Goal: Task Accomplishment & Management: Complete application form

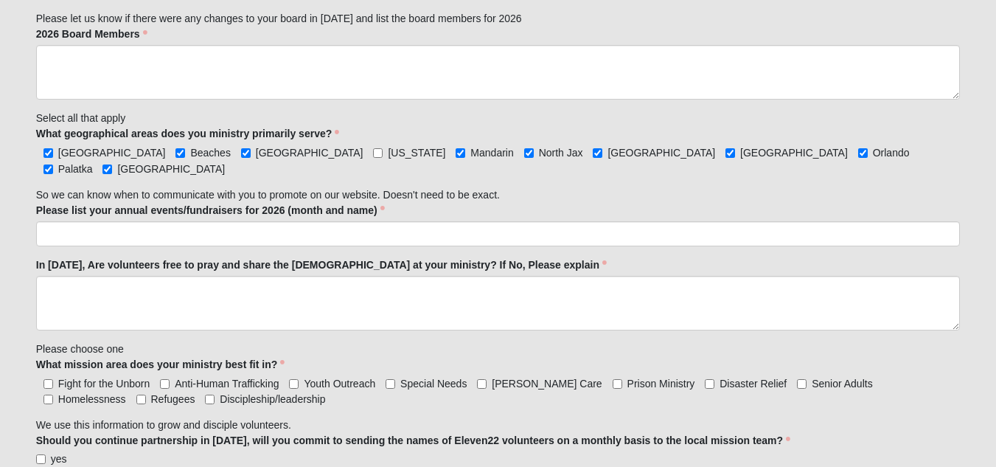
scroll to position [1394, 0]
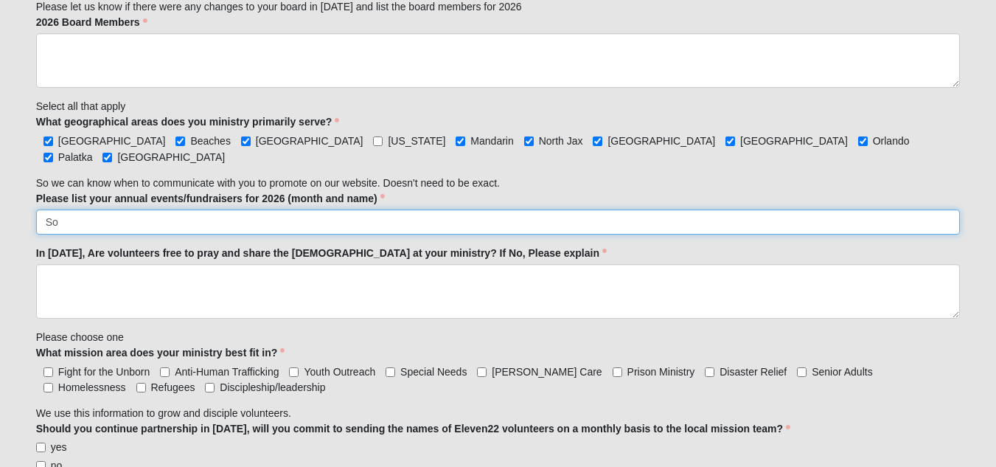
type input "S"
type input "Doing Good Together Reception, [DATE]"
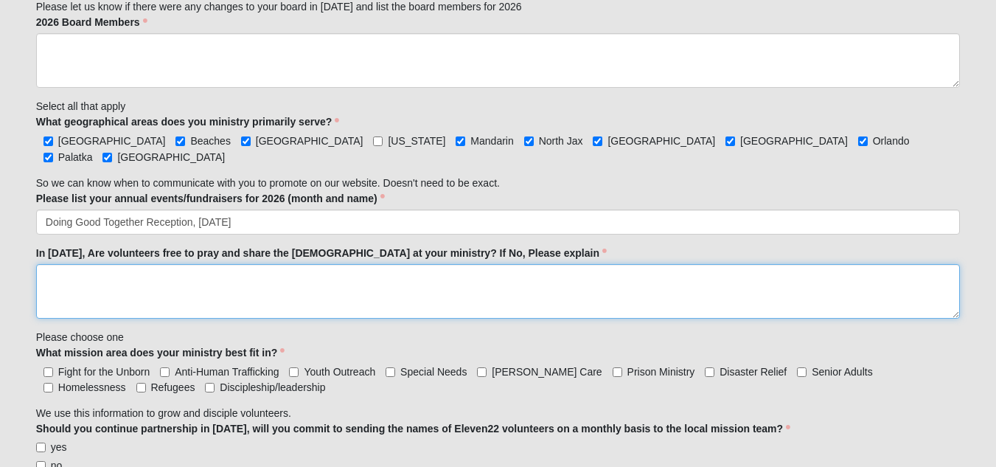
click at [146, 279] on textarea "In [DATE], Are volunteers free to pray and share the [DEMOGRAPHIC_DATA] at your…" at bounding box center [498, 291] width 924 height 55
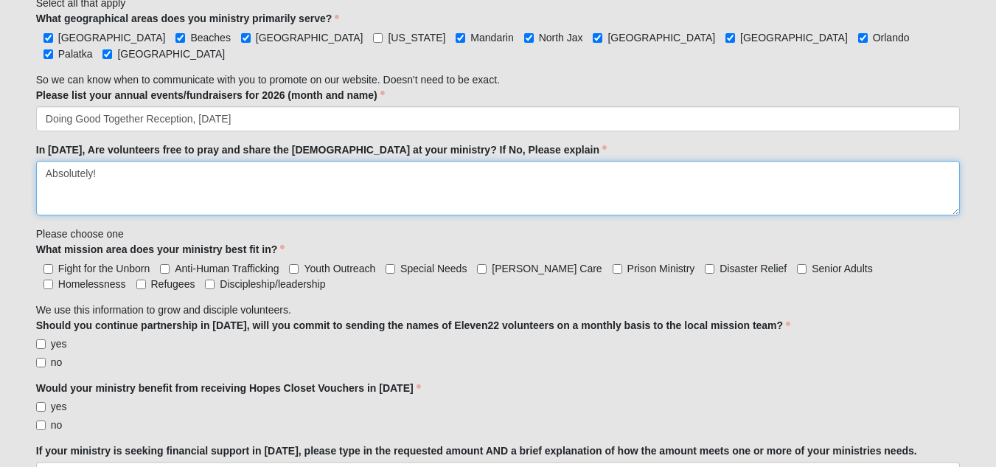
scroll to position [1559, 0]
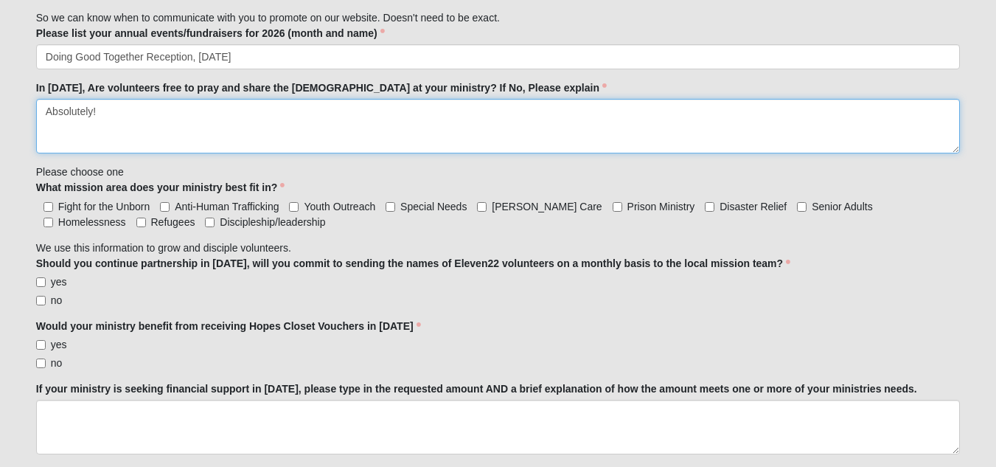
type textarea "Absolutely!"
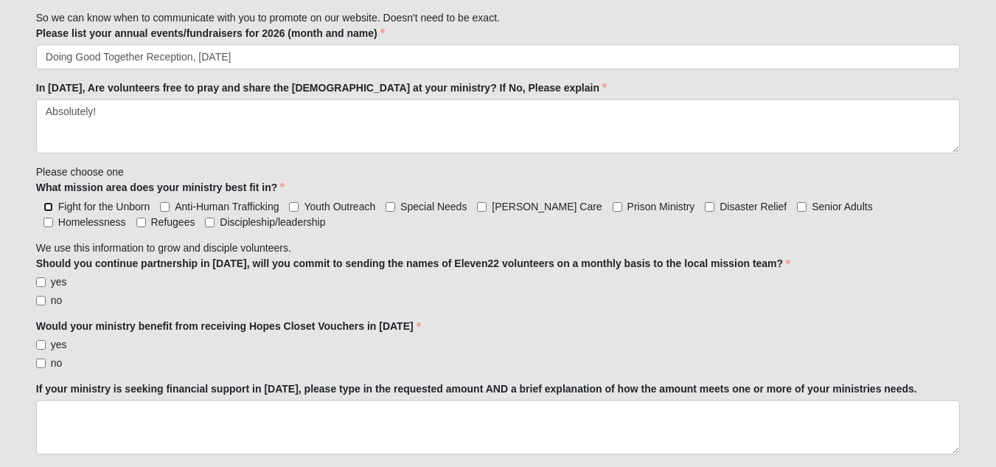
click at [49, 202] on input "Fight for the Unborn" at bounding box center [49, 207] width 10 height 10
checkbox input "true"
click at [163, 202] on input "Anti-Human Trafficking" at bounding box center [165, 207] width 10 height 10
checkbox input "true"
click at [482, 202] on input "[PERSON_NAME] Care" at bounding box center [482, 207] width 10 height 10
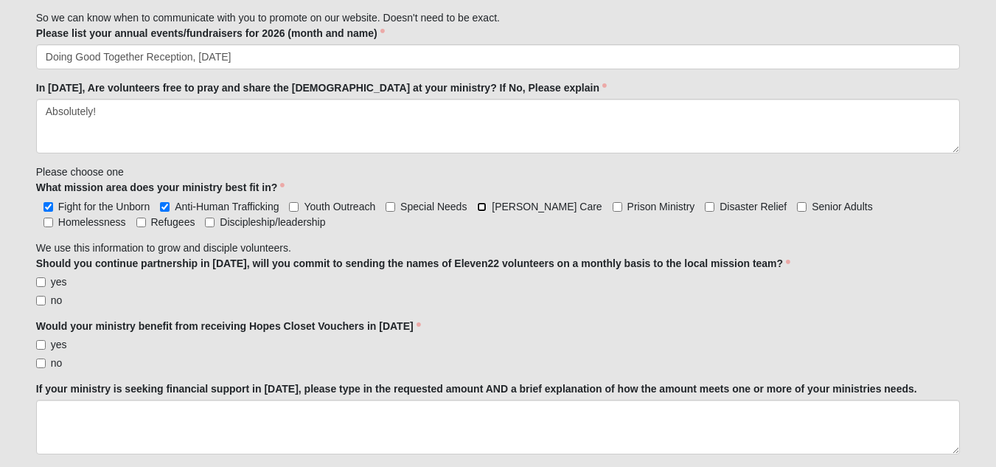
checkbox input "true"
click at [53, 218] on input "Homelessness" at bounding box center [49, 223] width 10 height 10
checkbox input "true"
click at [205, 218] on input "Discipleship/leadership" at bounding box center [210, 223] width 10 height 10
checkbox input "true"
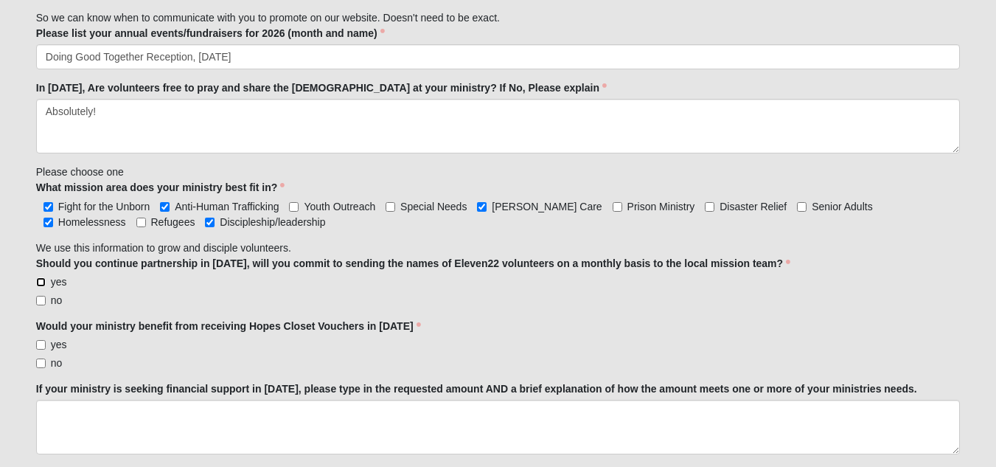
click at [38, 277] on input "yes" at bounding box center [41, 282] width 10 height 10
checkbox input "true"
click at [41, 340] on input "yes" at bounding box center [41, 345] width 10 height 10
checkbox input "true"
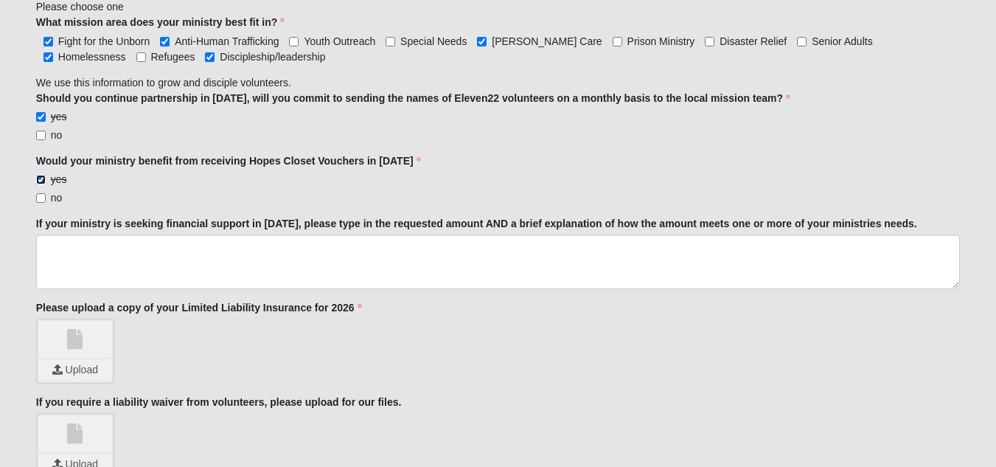
scroll to position [1732, 0]
